Goal: Transaction & Acquisition: Subscribe to service/newsletter

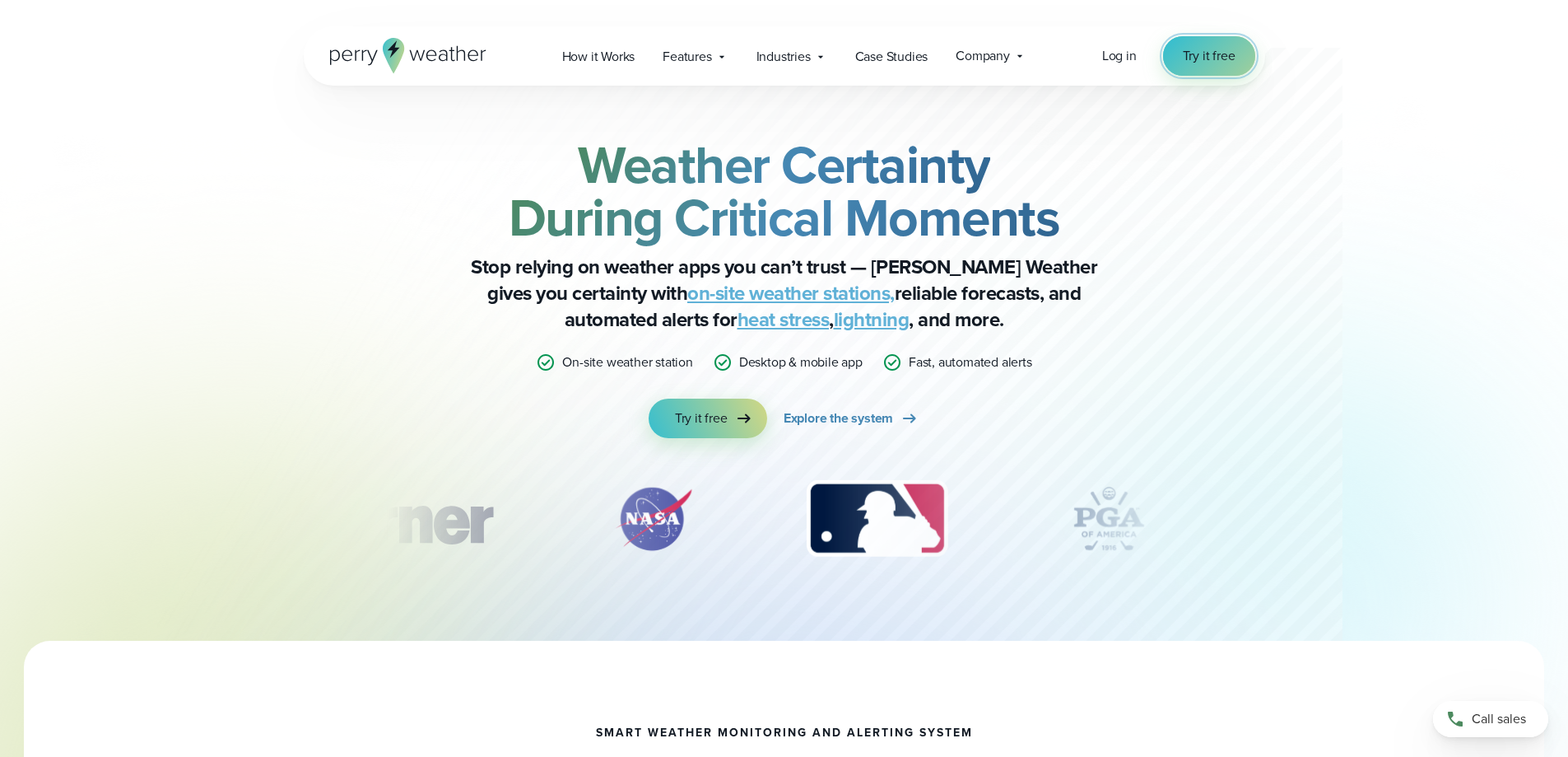
click at [1163, 56] on link "Try it free" at bounding box center [1209, 57] width 92 height 40
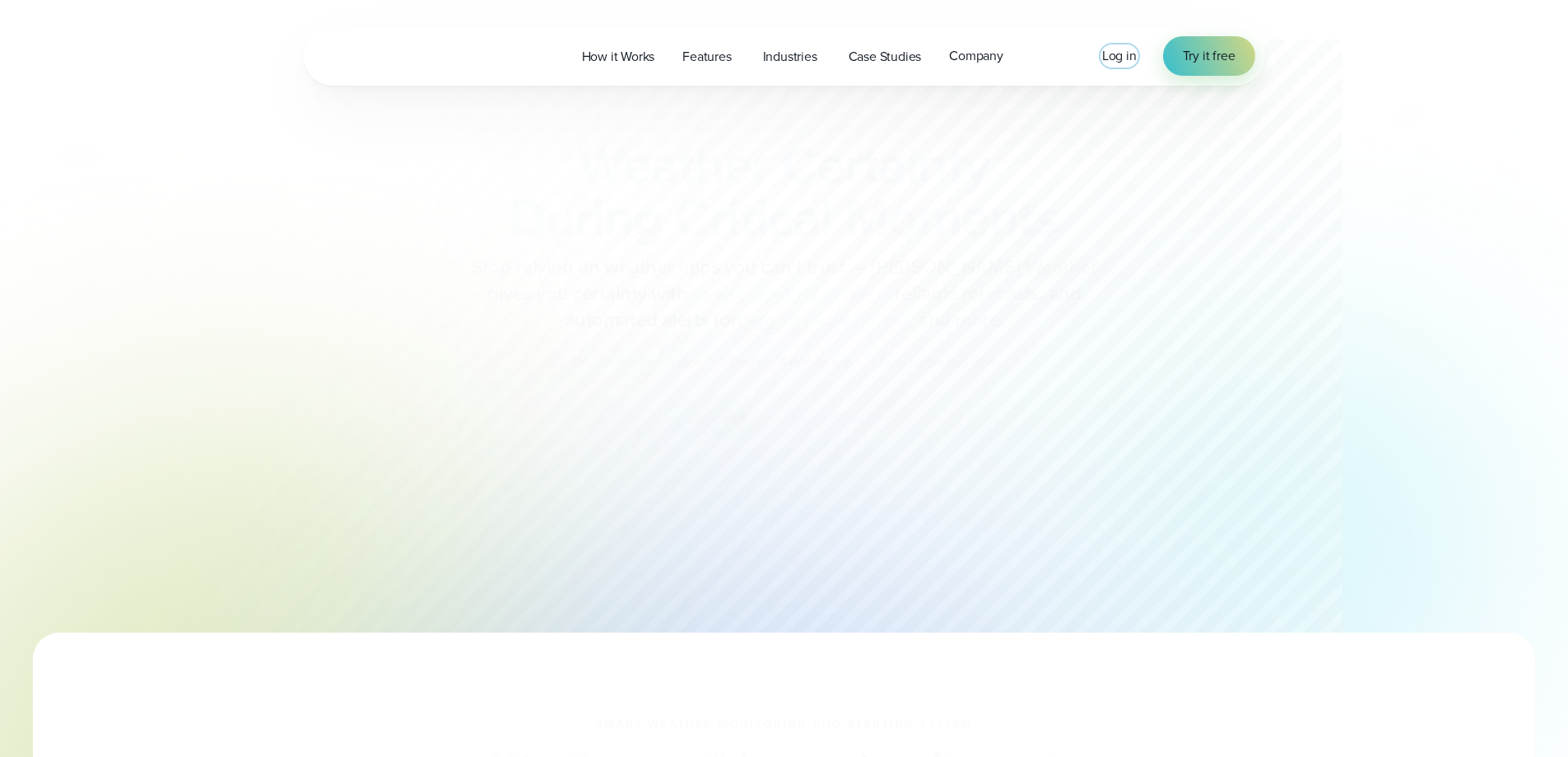
click at [1115, 57] on span "Log in" at bounding box center [1119, 55] width 35 height 19
